Goal: Task Accomplishment & Management: Manage account settings

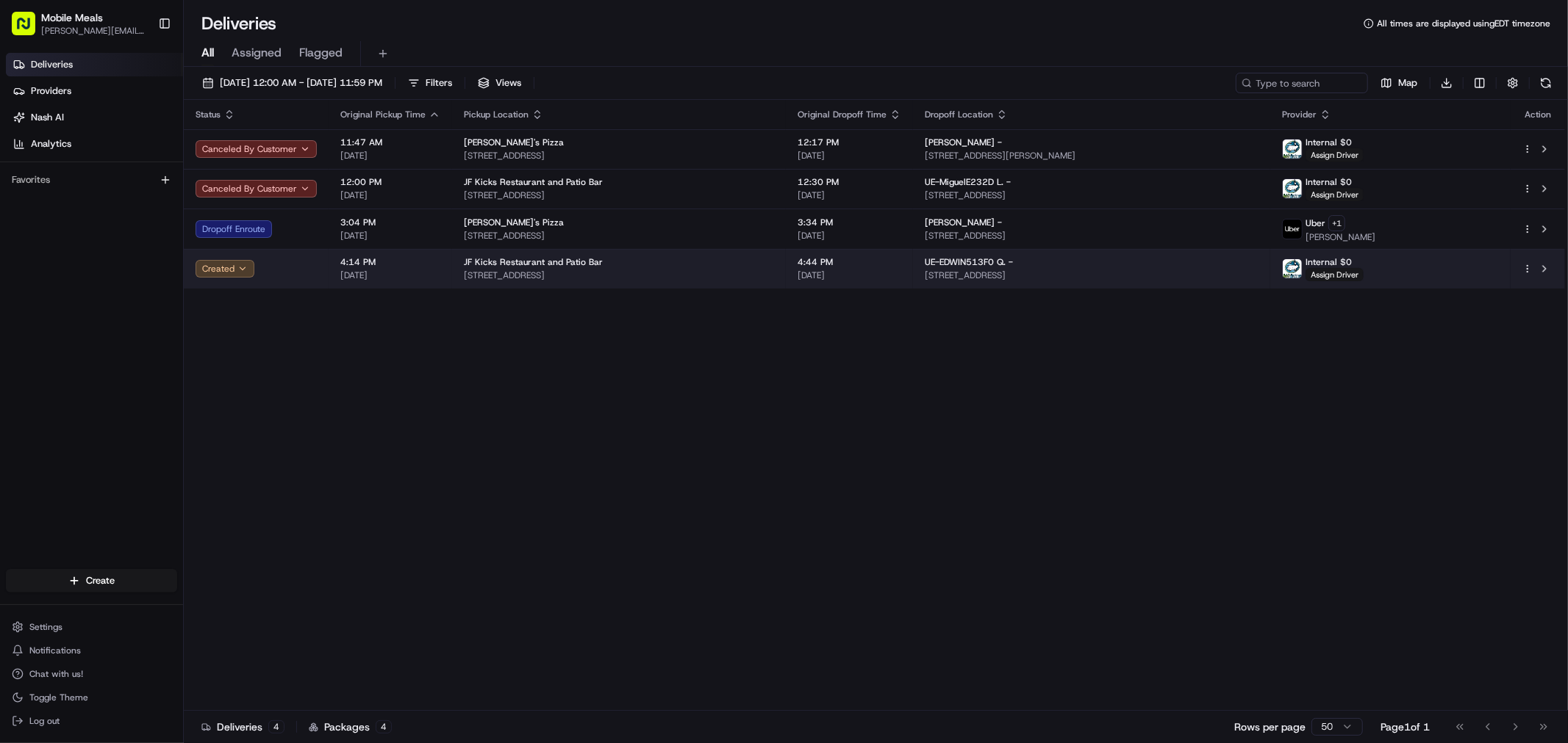
click at [872, 271] on html "Mobile Meals [PERSON_NAME][EMAIL_ADDRESS][DOMAIN_NAME] Toggle Sidebar Deliverie…" at bounding box center [784, 372] width 1568 height 743
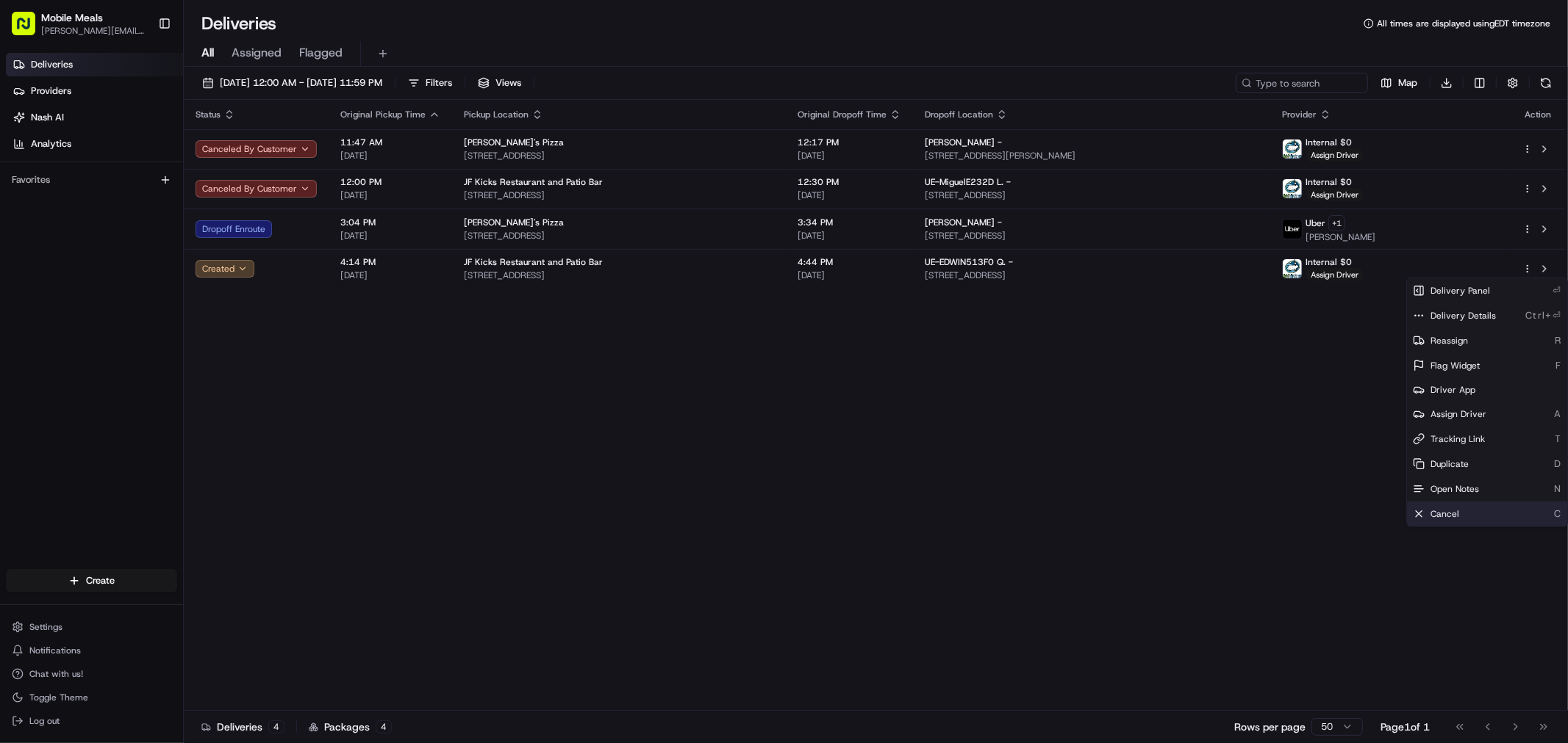
click at [872, 521] on div "Cancel C" at bounding box center [1487, 514] width 161 height 25
